Goal: Task Accomplishment & Management: Manage account settings

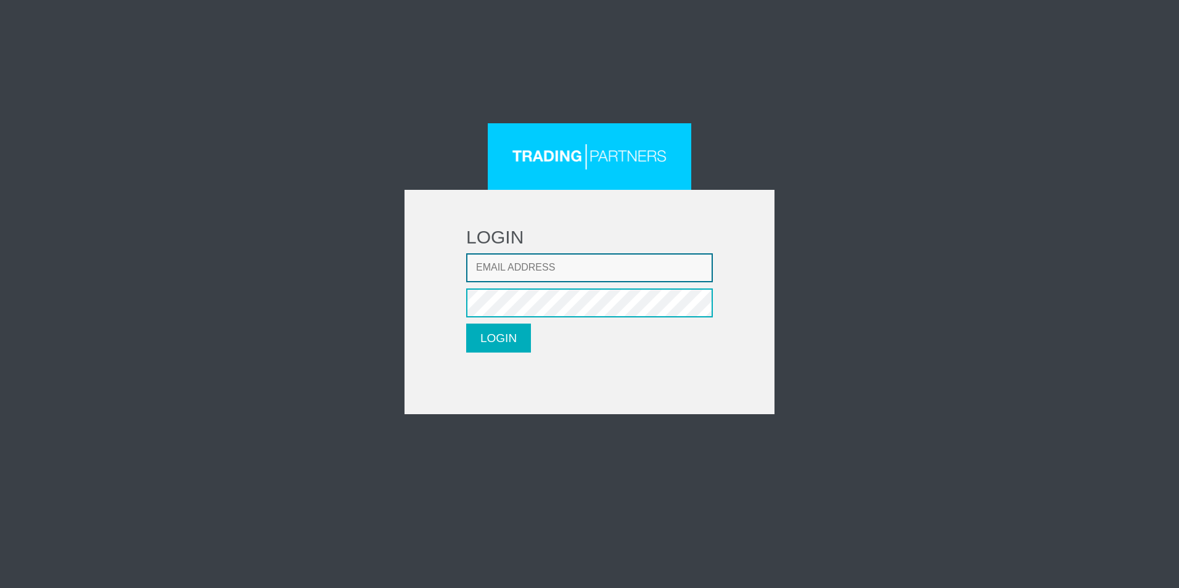
click at [652, 271] on input "Email address" at bounding box center [589, 267] width 247 height 29
type input "golddigger2206@gmail.com"
click at [502, 331] on button "LOGIN" at bounding box center [498, 338] width 65 height 29
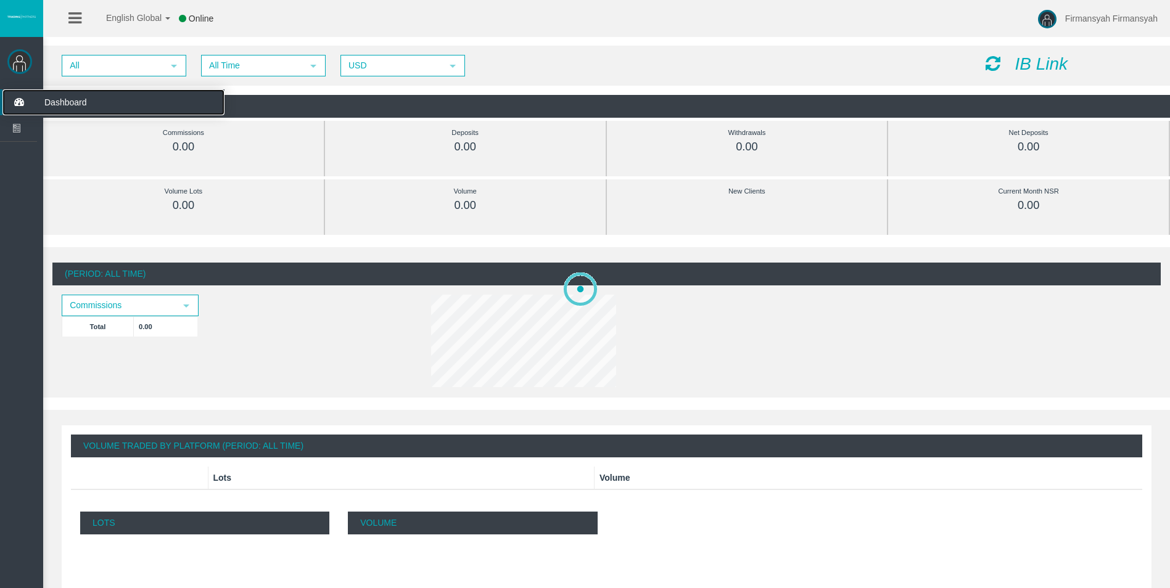
click at [47, 102] on span "Dashboard" at bounding box center [95, 102] width 121 height 26
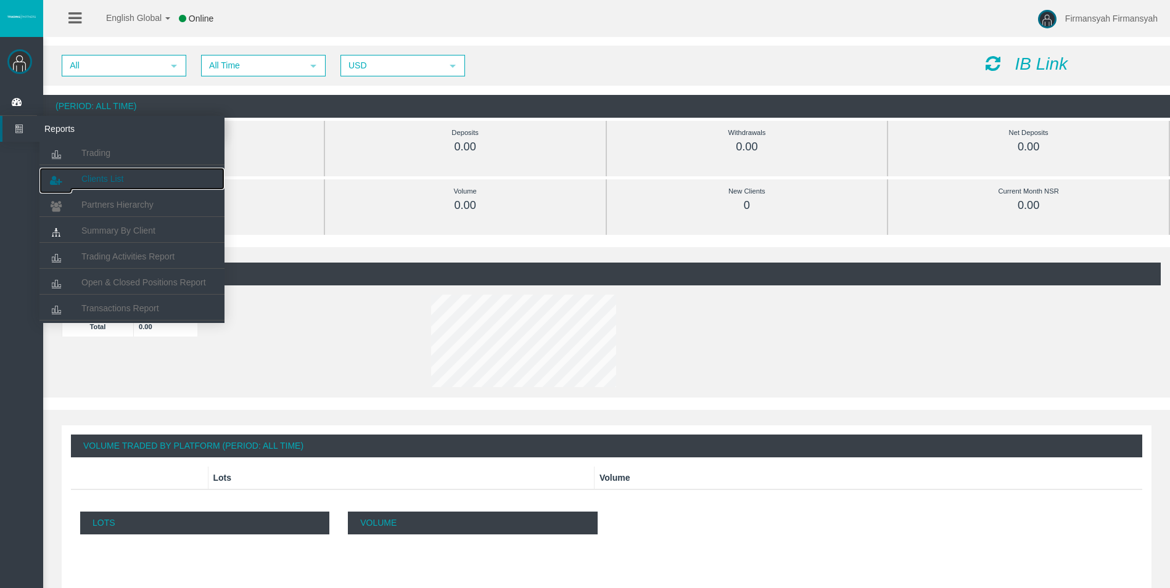
click at [89, 174] on span "Clients List" at bounding box center [102, 179] width 42 height 10
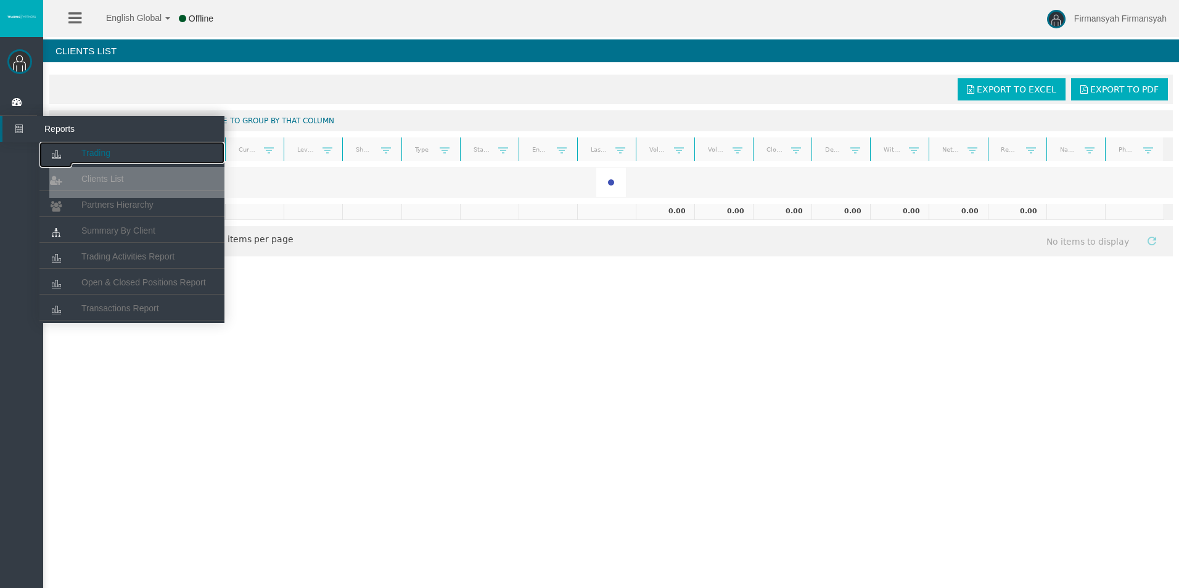
click at [89, 157] on span "Trading" at bounding box center [95, 153] width 29 height 10
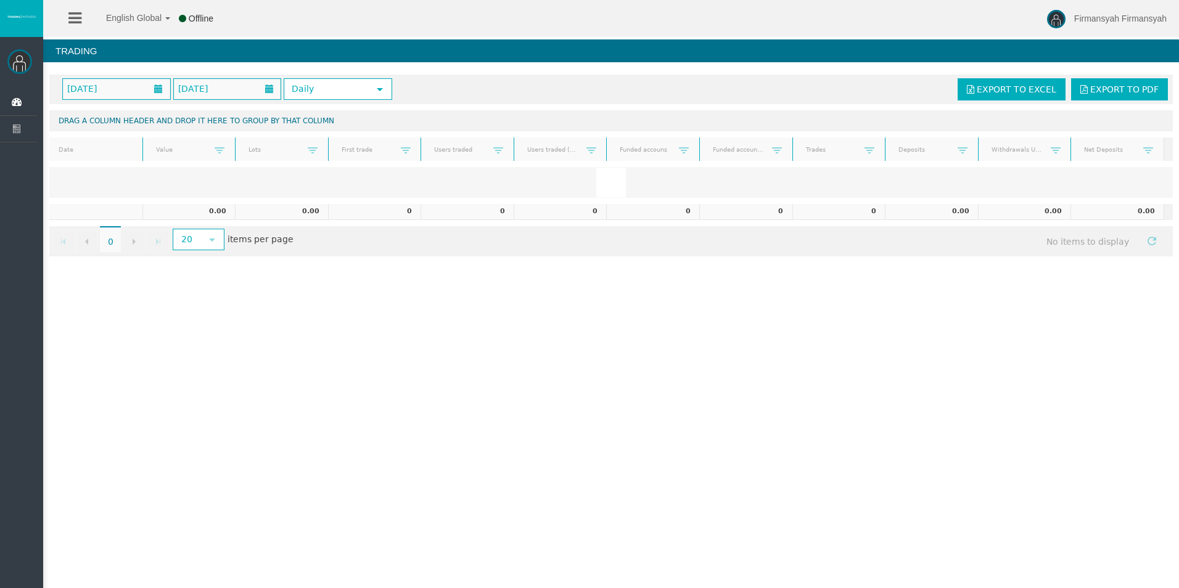
click at [745, 387] on div "English Global 简体中文 English Global 日本語 한국어 Offline [PERSON_NAME] Help Log Out […" at bounding box center [589, 294] width 1179 height 588
